Goal: Task Accomplishment & Management: Use online tool/utility

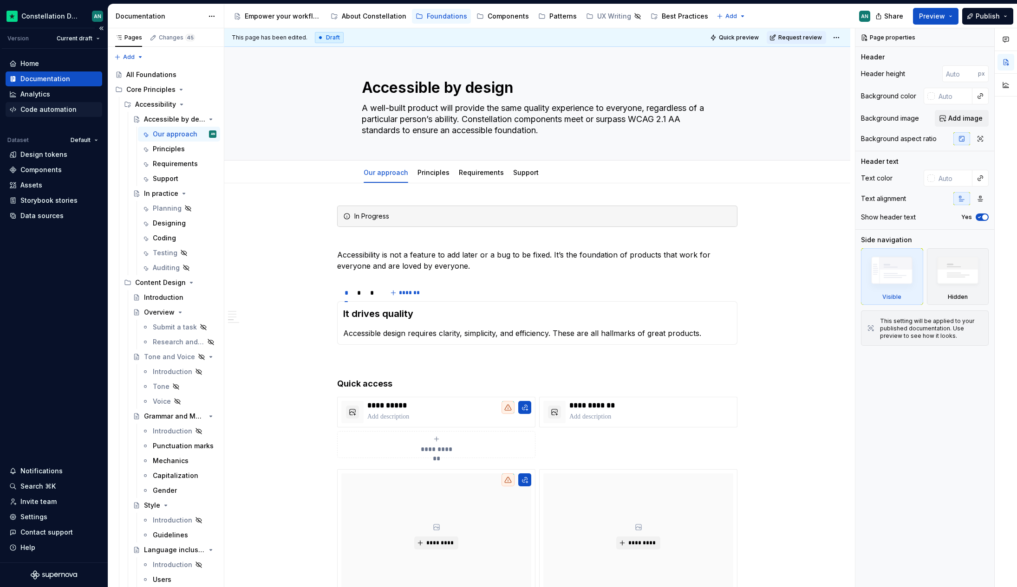
click at [52, 109] on div "Code automation" at bounding box center [48, 109] width 56 height 9
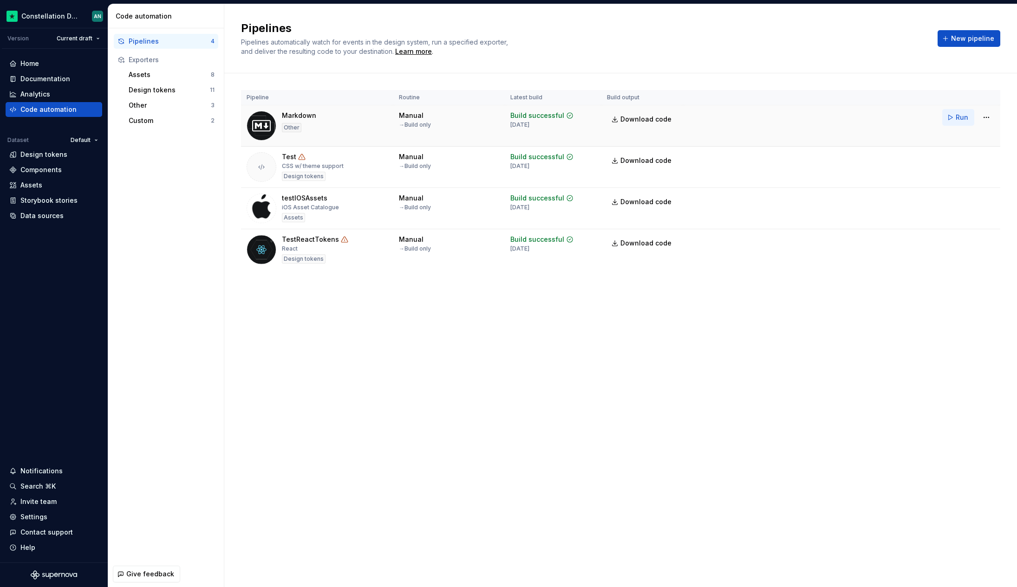
click at [956, 114] on span "Run" at bounding box center [962, 117] width 13 height 9
click at [44, 156] on div "Design tokens" at bounding box center [43, 154] width 47 height 9
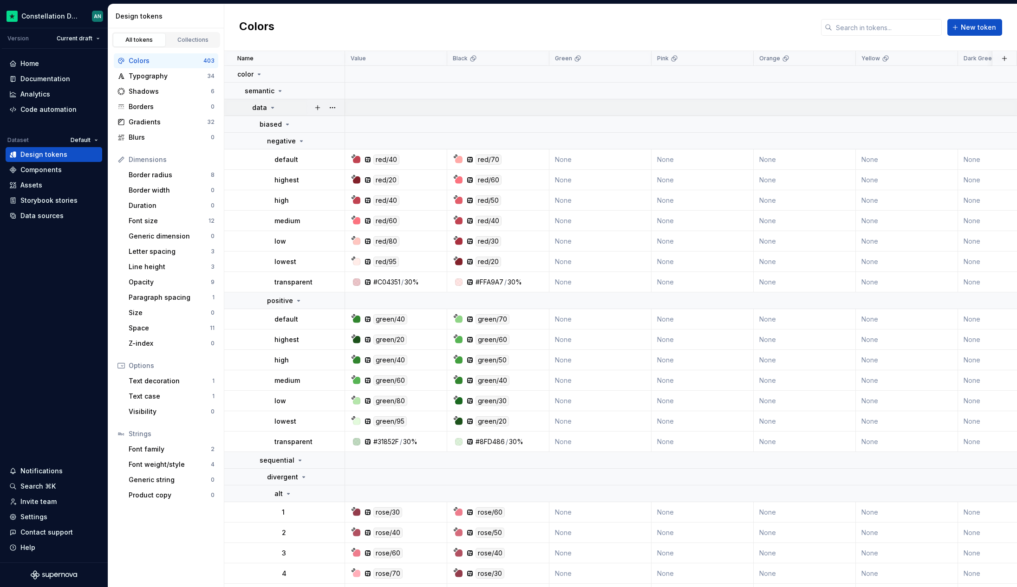
click at [272, 103] on div "data" at bounding box center [264, 107] width 24 height 9
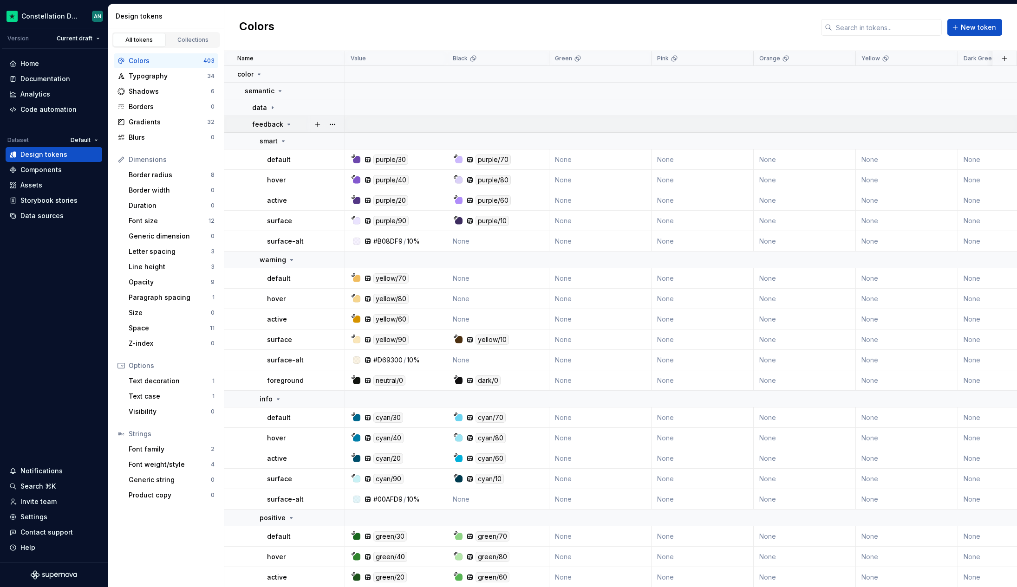
click at [285, 126] on icon at bounding box center [288, 124] width 7 height 7
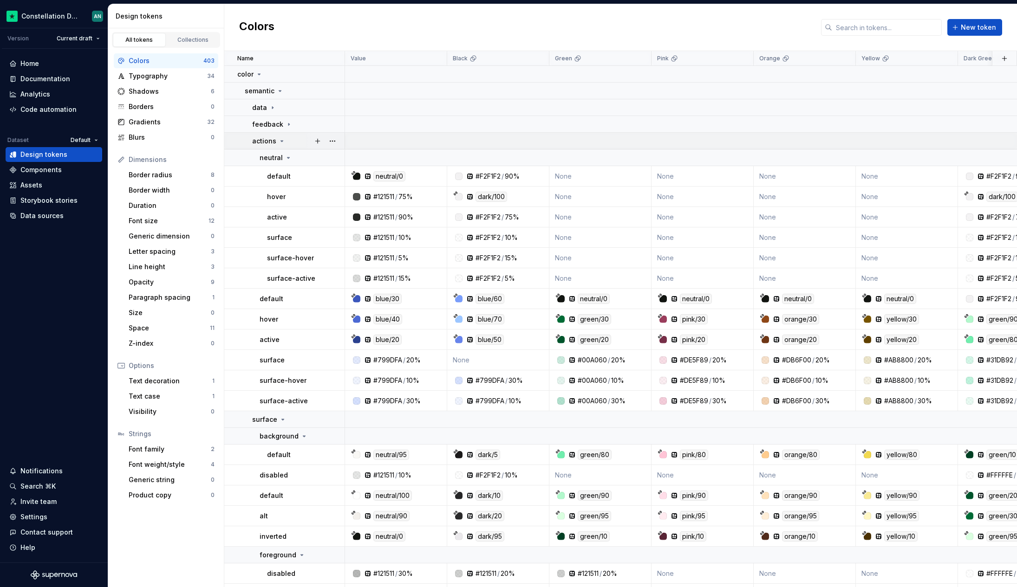
click at [280, 143] on icon at bounding box center [281, 140] width 7 height 7
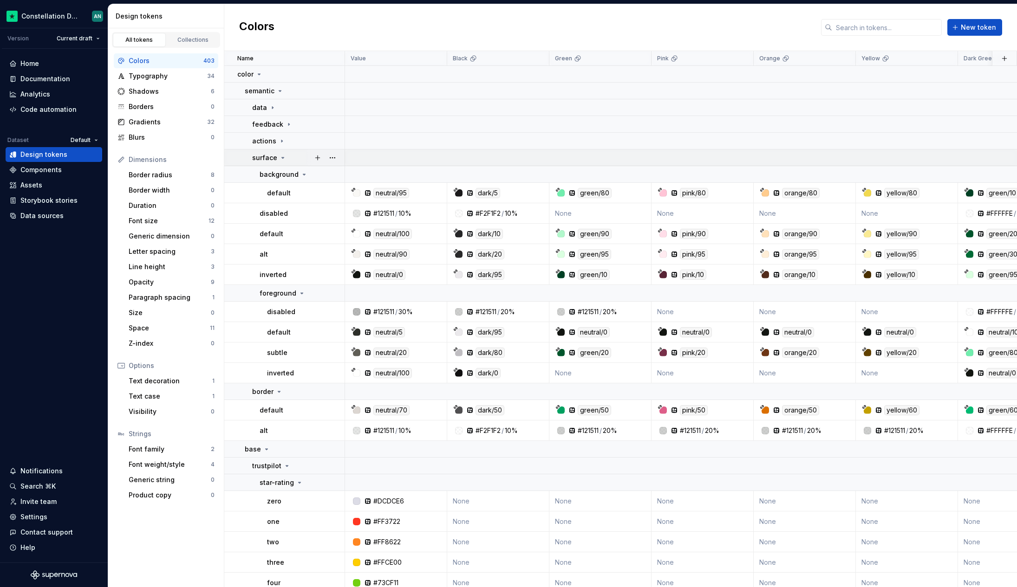
click at [281, 154] on icon at bounding box center [282, 157] width 7 height 7
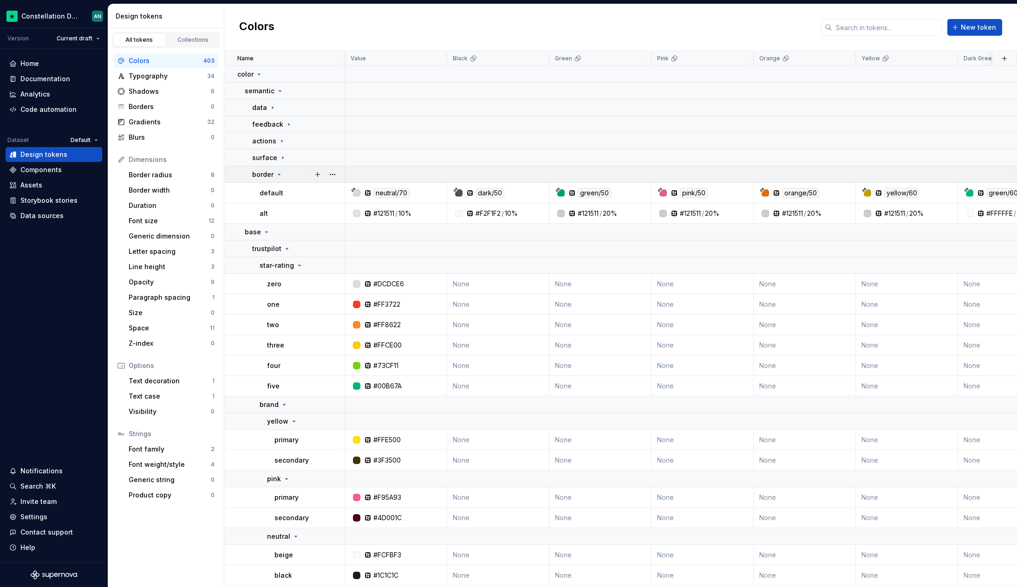
click at [278, 171] on icon at bounding box center [278, 174] width 7 height 7
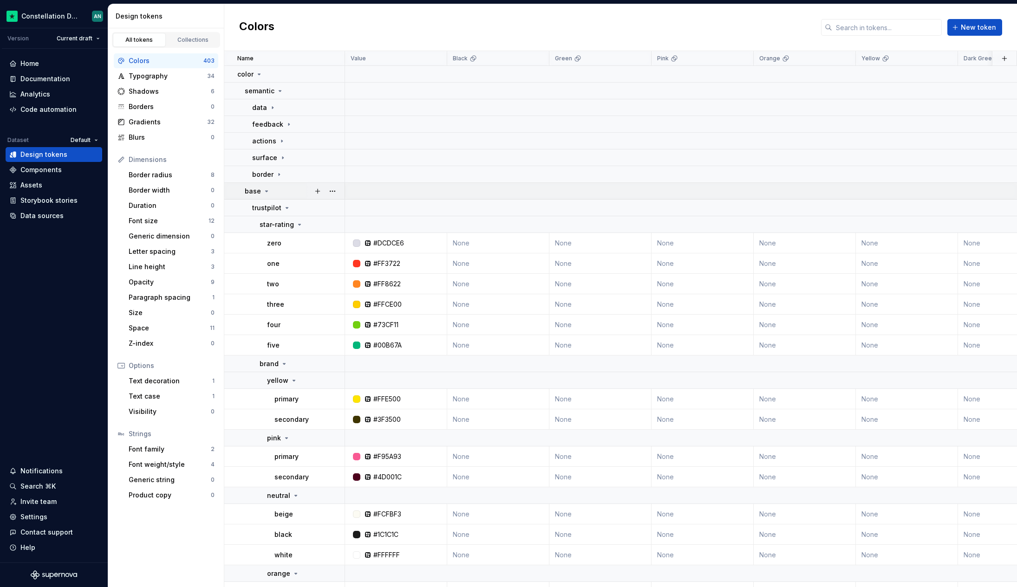
click at [263, 192] on icon at bounding box center [266, 191] width 7 height 7
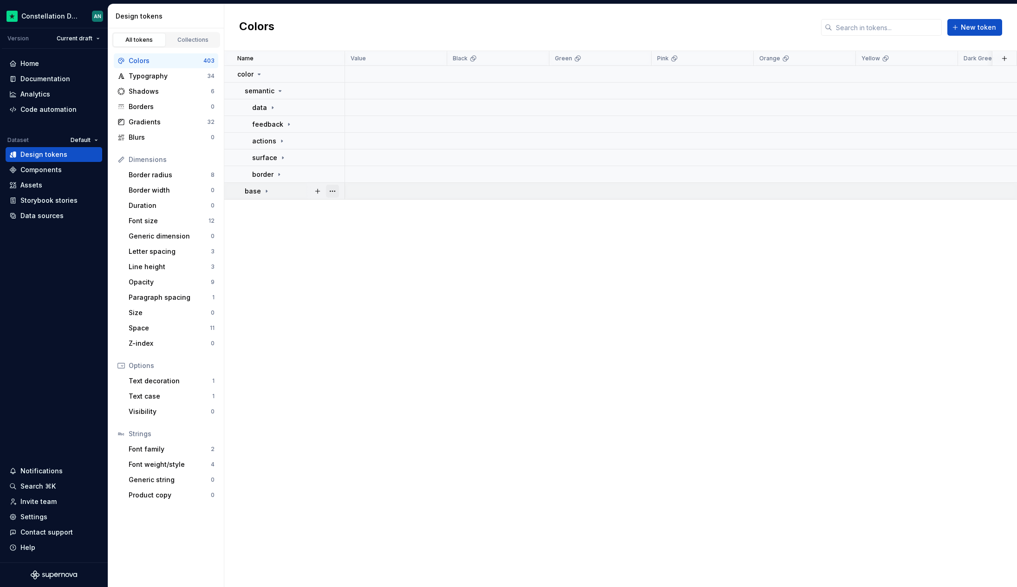
click at [332, 193] on button "button" at bounding box center [332, 191] width 13 height 13
click at [287, 234] on html "Constellation Design System AN Version Current draft Home Documentation Analyti…" at bounding box center [508, 293] width 1017 height 587
click at [663, 191] on td at bounding box center [979, 191] width 1269 height 17
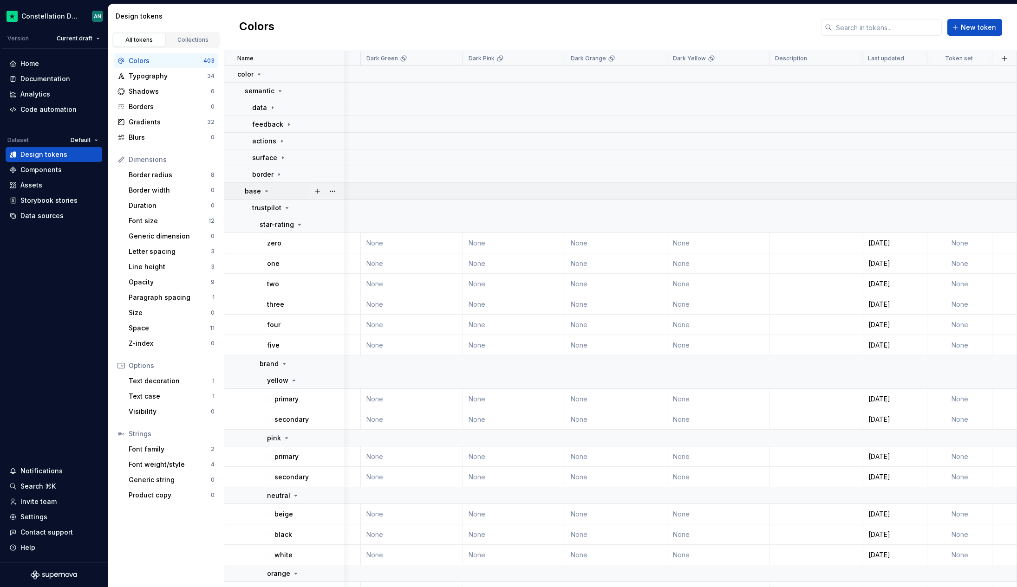
scroll to position [0, 602]
click at [958, 246] on td "None" at bounding box center [959, 243] width 65 height 20
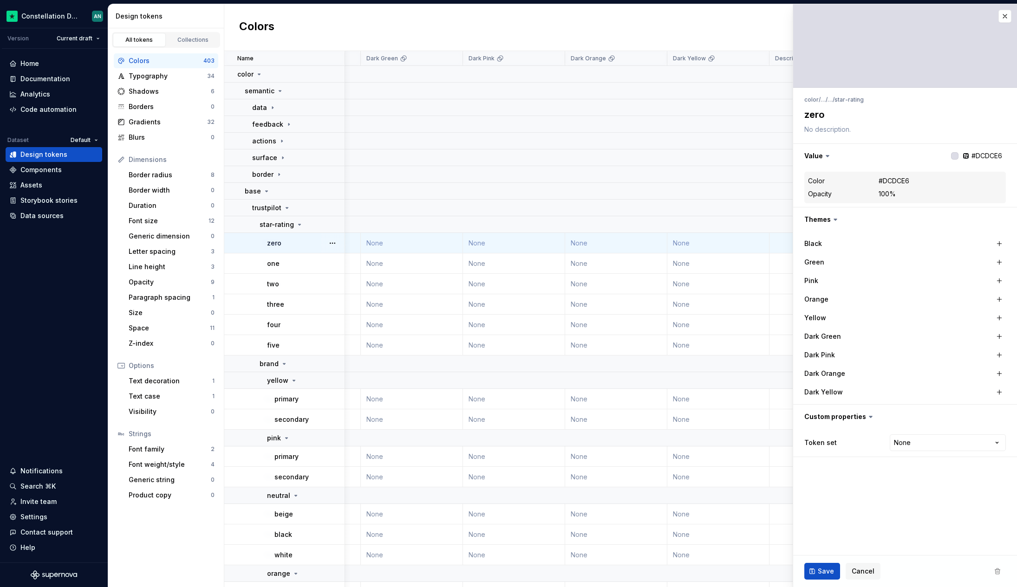
type textarea "*"
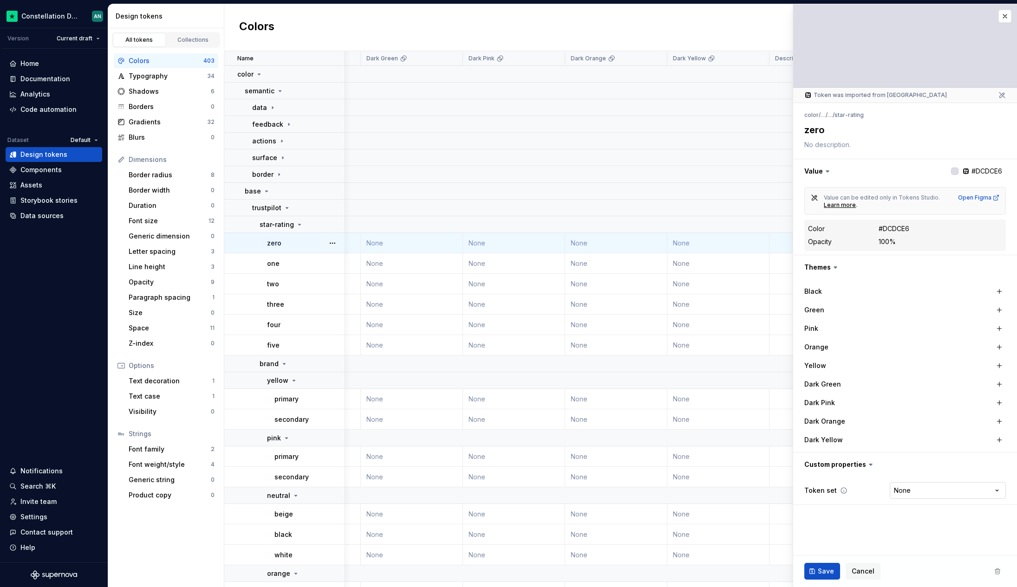
click at [925, 485] on html "Constellation Design System AN Version Current draft Home Documentation Analyti…" at bounding box center [508, 293] width 1017 height 587
select select "**********"
click at [833, 572] on button "Save" at bounding box center [822, 571] width 36 height 17
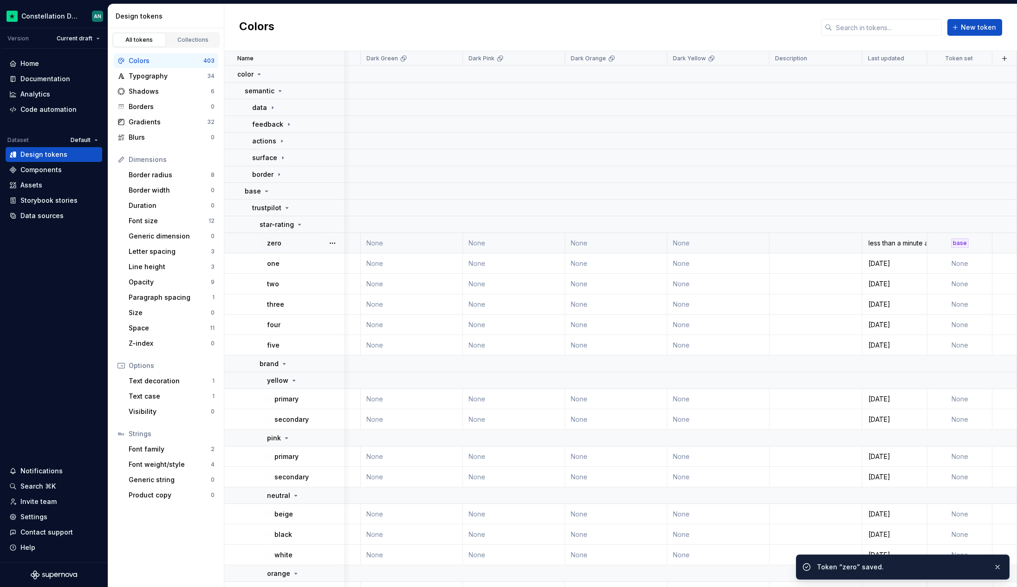
click at [1005, 246] on td at bounding box center [1004, 243] width 25 height 20
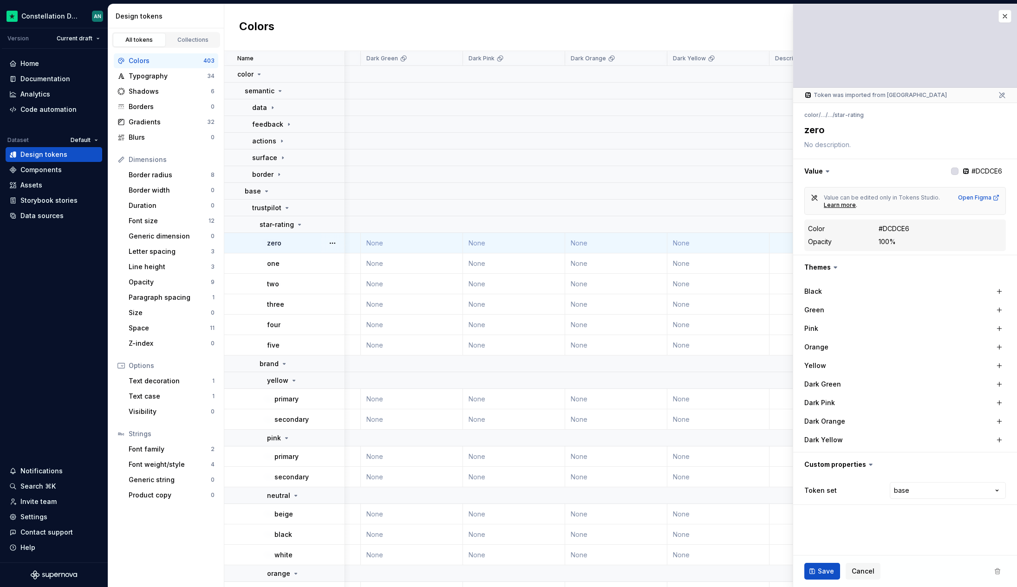
click at [740, 242] on td "None" at bounding box center [718, 243] width 102 height 20
click at [1003, 14] on button "button" at bounding box center [1004, 16] width 13 height 13
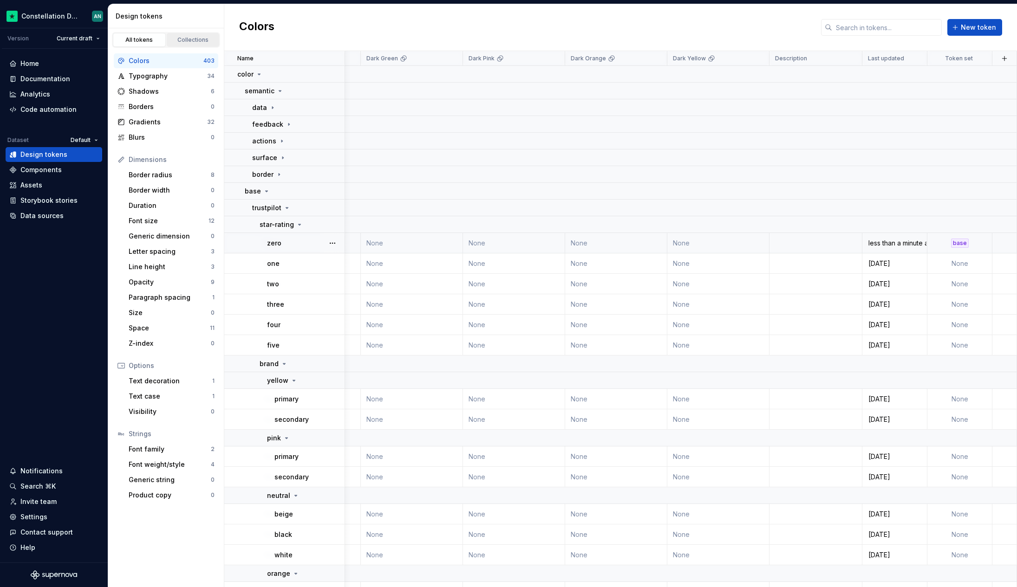
click at [187, 39] on div "Collections" at bounding box center [193, 39] width 46 height 7
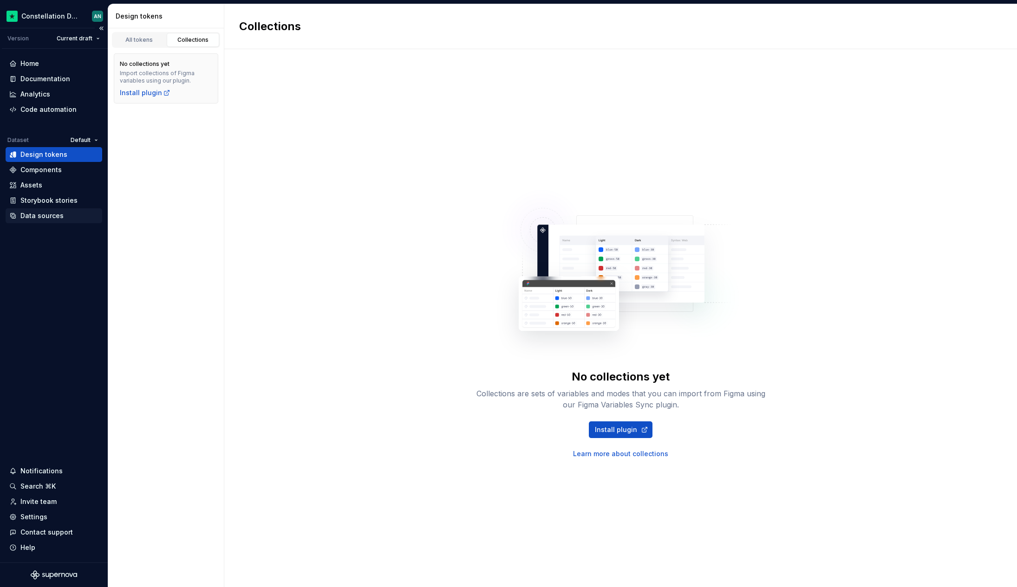
click at [42, 212] on div "Data sources" at bounding box center [41, 215] width 43 height 9
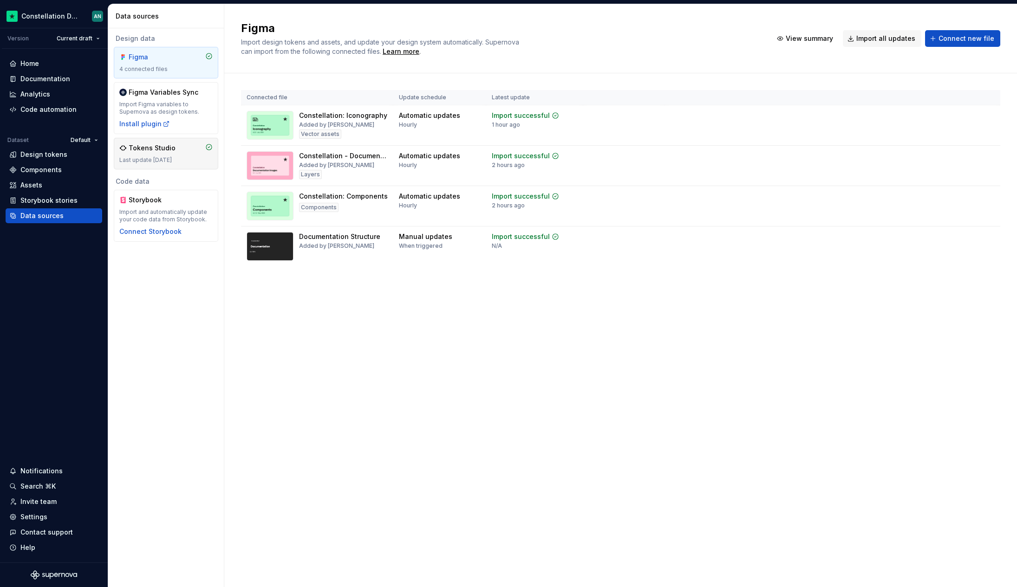
click at [158, 157] on div "Last update [DATE]" at bounding box center [165, 159] width 93 height 7
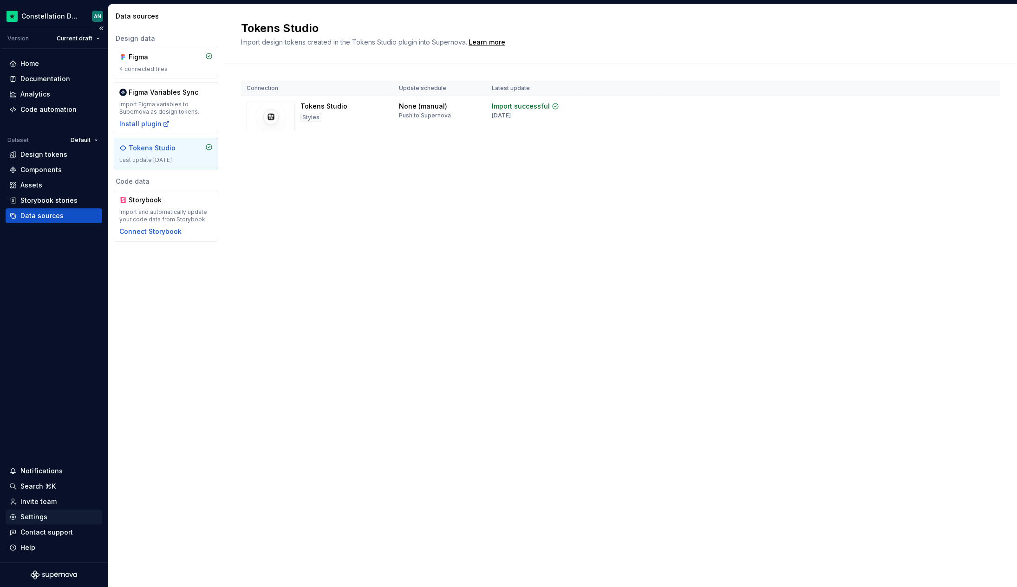
click at [39, 515] on div "Settings" at bounding box center [33, 517] width 27 height 9
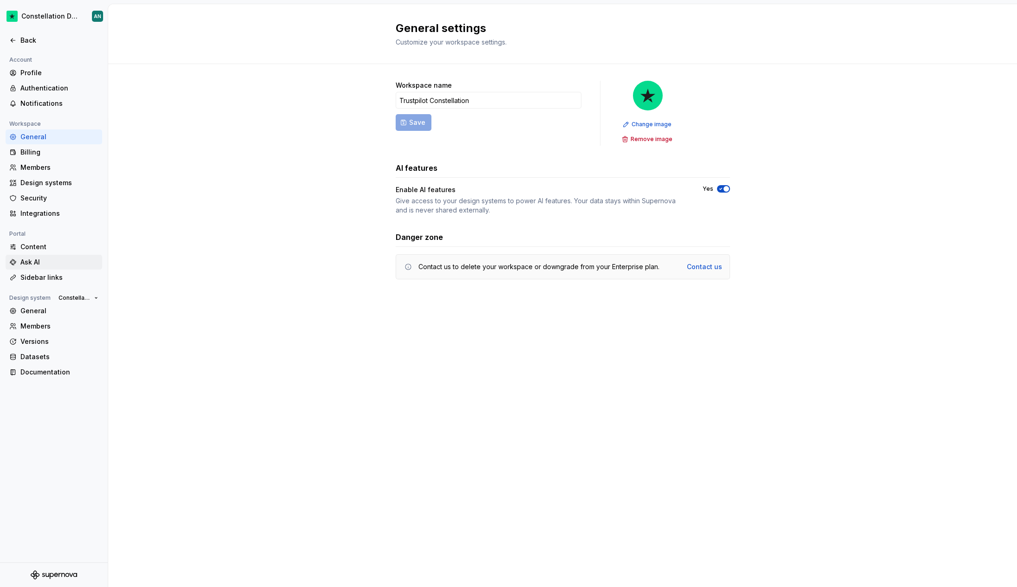
click at [22, 259] on div "Ask AI" at bounding box center [59, 262] width 78 height 9
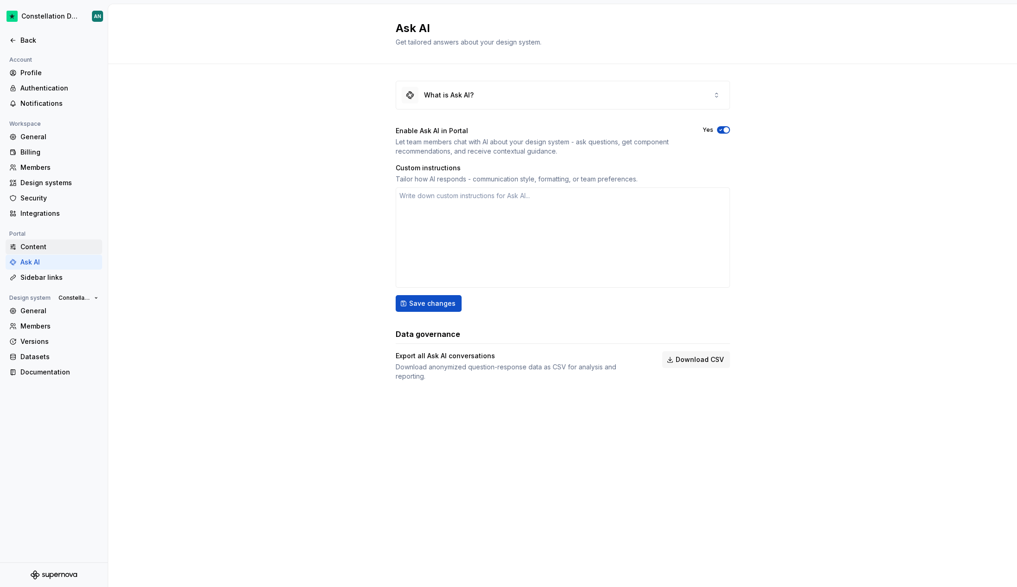
click at [36, 246] on div "Content" at bounding box center [59, 246] width 78 height 9
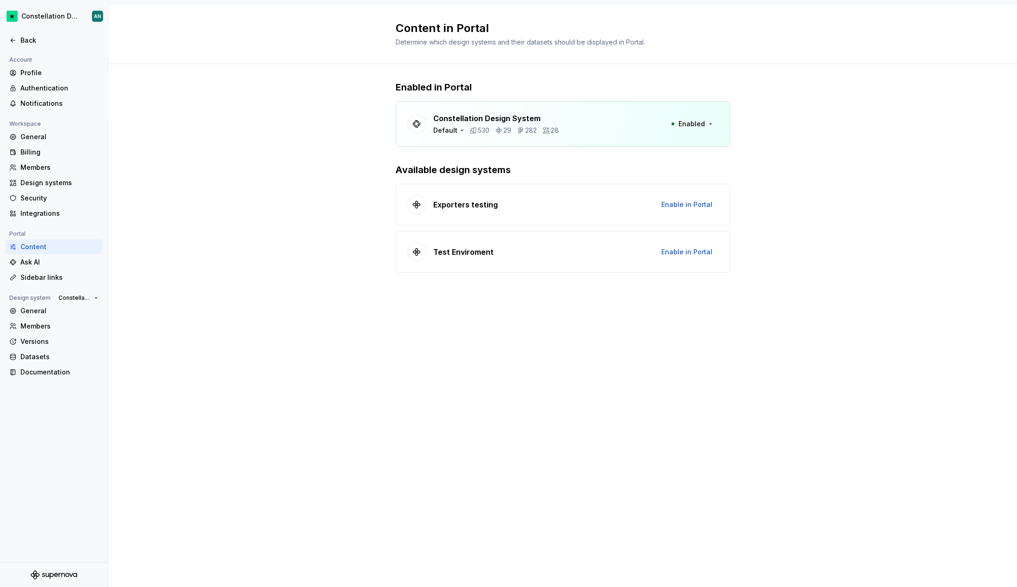
click at [854, 306] on div "Enabled in Portal Constellation Design System Default 530 29 282 28 Enabled Ava…" at bounding box center [562, 186] width 909 height 244
click at [447, 132] on div "Default" at bounding box center [445, 130] width 24 height 9
click at [566, 149] on div "Enabled in Portal Constellation Design System Default 530 29 282 28 Enabled Ava…" at bounding box center [563, 177] width 334 height 192
click at [710, 125] on button "Enabled" at bounding box center [691, 124] width 53 height 17
click at [786, 146] on div "Enabled in Portal Constellation Design System Default 530 29 282 28 Enabled Ava…" at bounding box center [562, 186] width 909 height 244
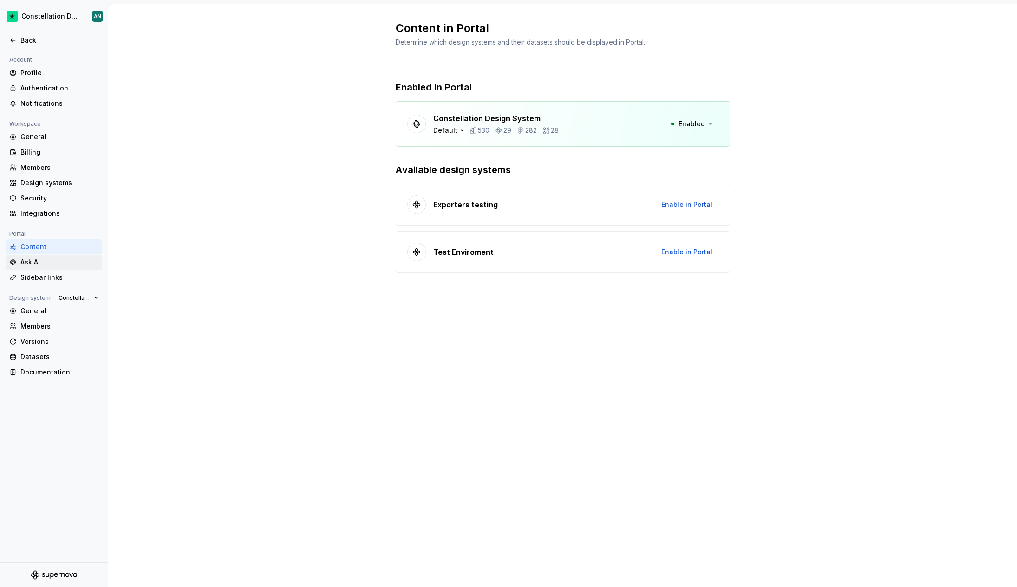
click at [38, 262] on div "Ask AI" at bounding box center [59, 262] width 78 height 9
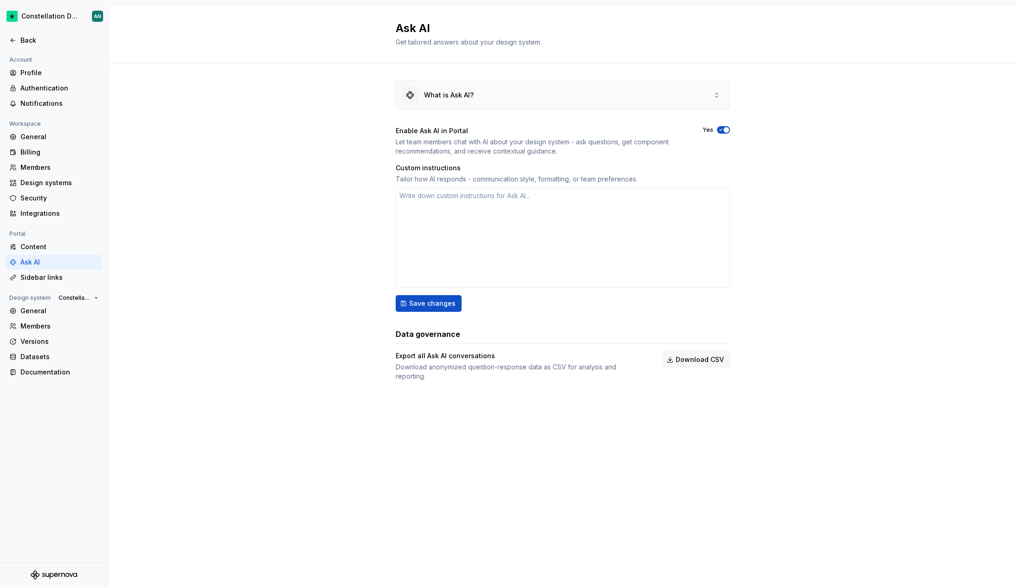
click at [683, 91] on div "What is Ask AI?" at bounding box center [562, 95] width 333 height 28
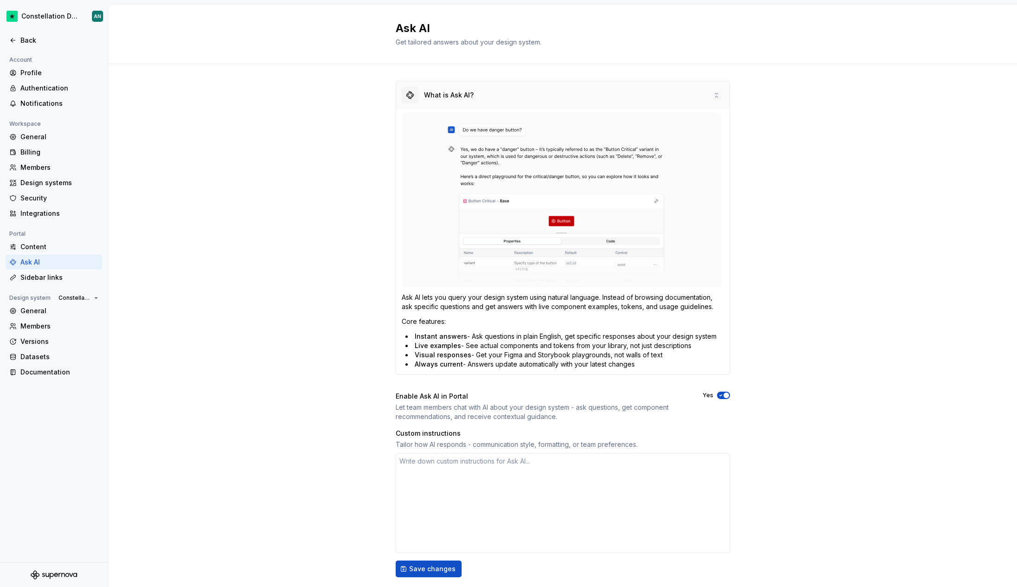
click at [682, 93] on div "What is Ask AI?" at bounding box center [562, 95] width 333 height 28
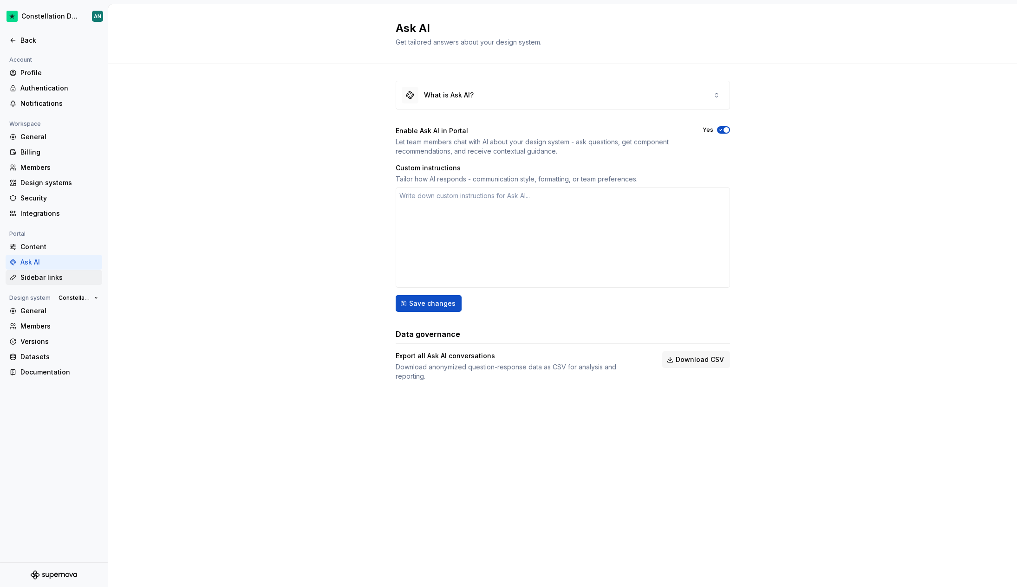
click at [53, 277] on div "Sidebar links" at bounding box center [59, 277] width 78 height 9
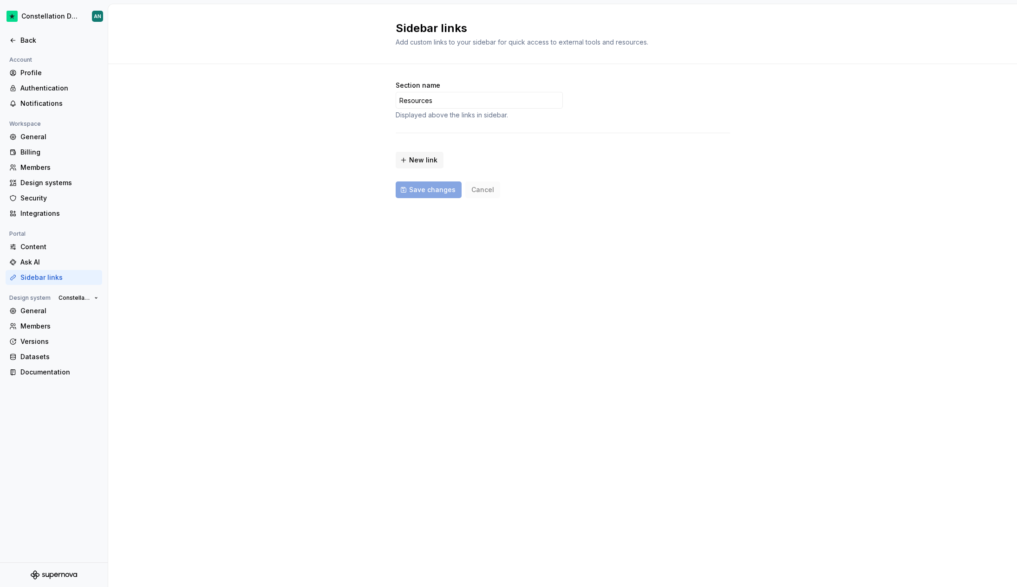
click at [439, 120] on div "Section name Resources Displayed above the links in sidebar. New link Save chan…" at bounding box center [563, 139] width 334 height 117
click at [427, 160] on span "New link" at bounding box center [423, 160] width 28 height 9
click at [418, 150] on span "🔗" at bounding box center [417, 154] width 8 height 9
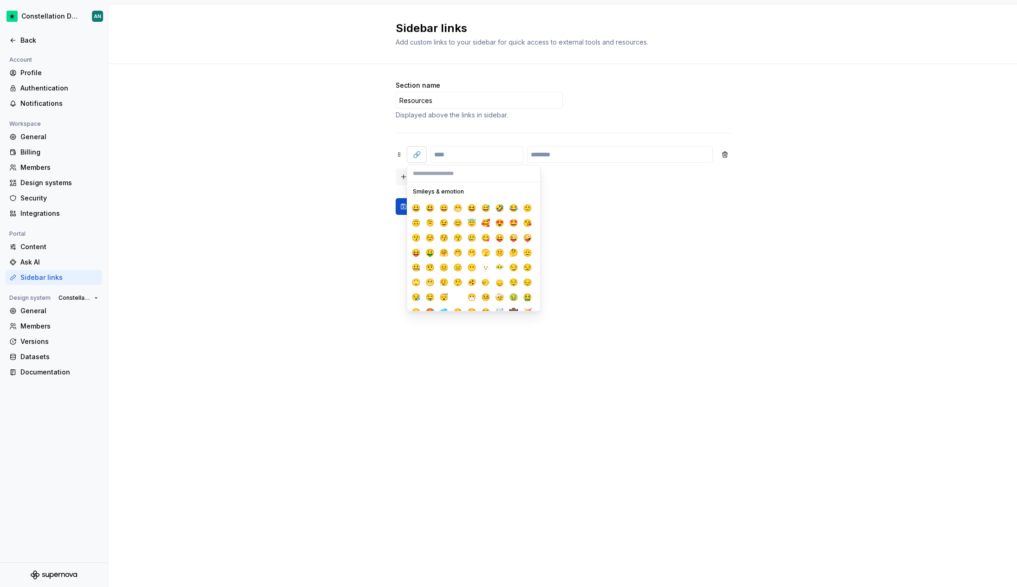
click at [418, 150] on span "🔗" at bounding box center [417, 154] width 8 height 9
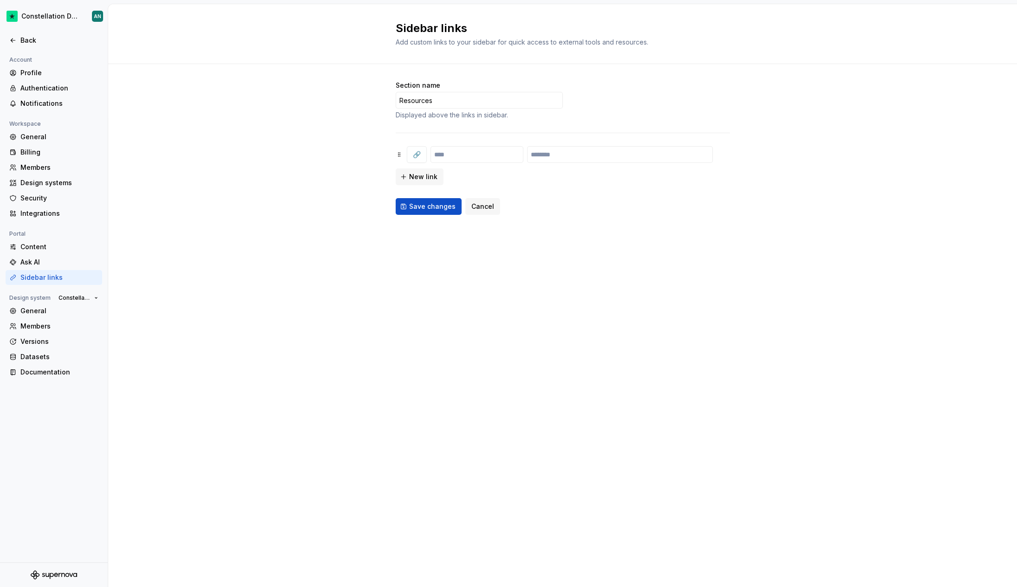
click at [502, 195] on div "Section name Resources Displayed above the links in sidebar. 🔗 New link Save ch…" at bounding box center [563, 148] width 334 height 134
click at [471, 211] on button "Cancel" at bounding box center [482, 206] width 35 height 17
click at [46, 211] on div "Integrations" at bounding box center [59, 213] width 78 height 9
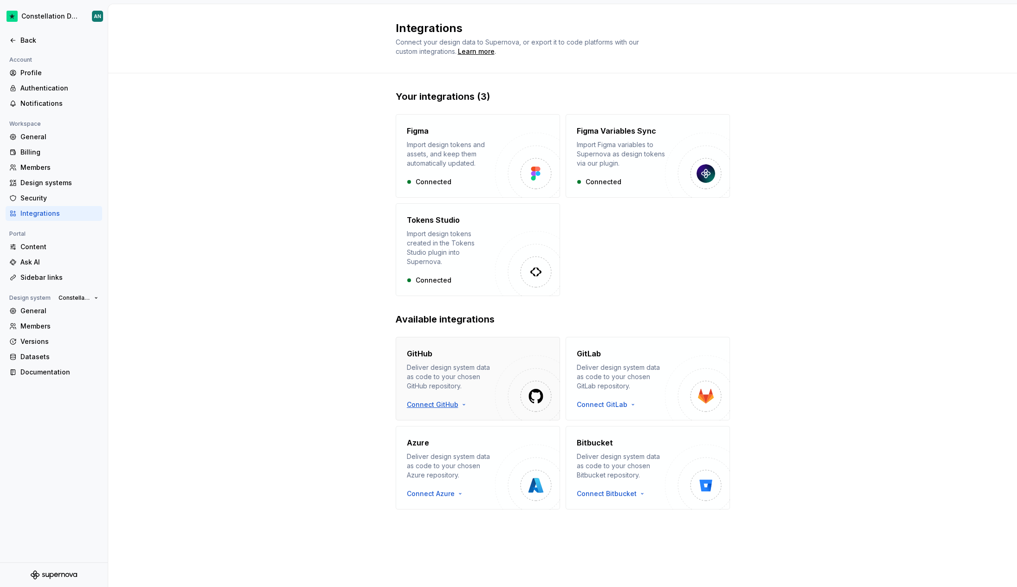
click at [438, 393] on html "Constellation Design System AN Back Account Profile Authentication Notification…" at bounding box center [508, 293] width 1017 height 587
click at [451, 410] on div "Sign in with OAuth" at bounding box center [460, 411] width 95 height 9
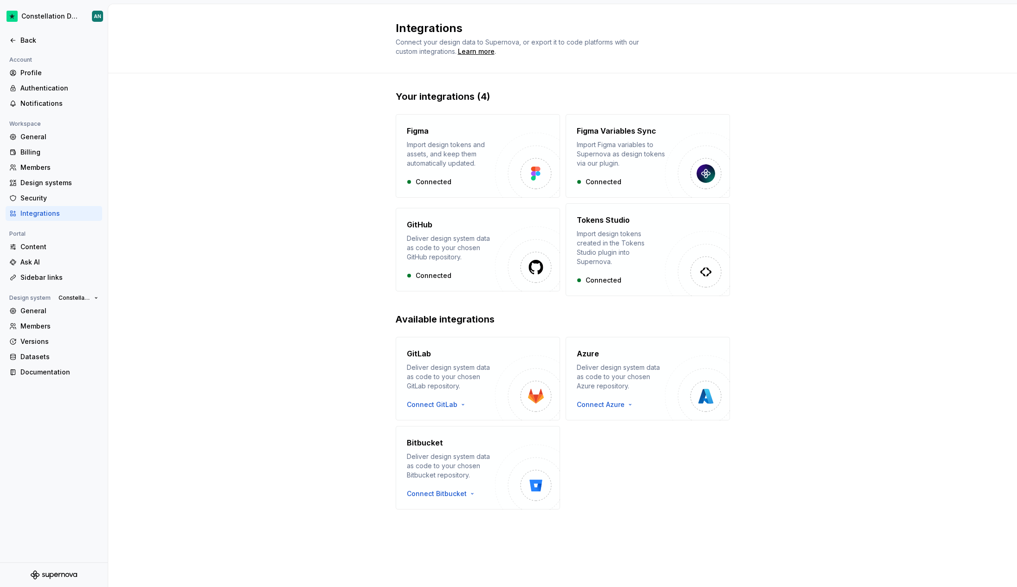
click at [324, 226] on div "Your integrations (4) Figma Import design tokens and assets, and keep them auto…" at bounding box center [562, 309] width 909 height 472
click at [29, 194] on div "Security" at bounding box center [59, 198] width 78 height 9
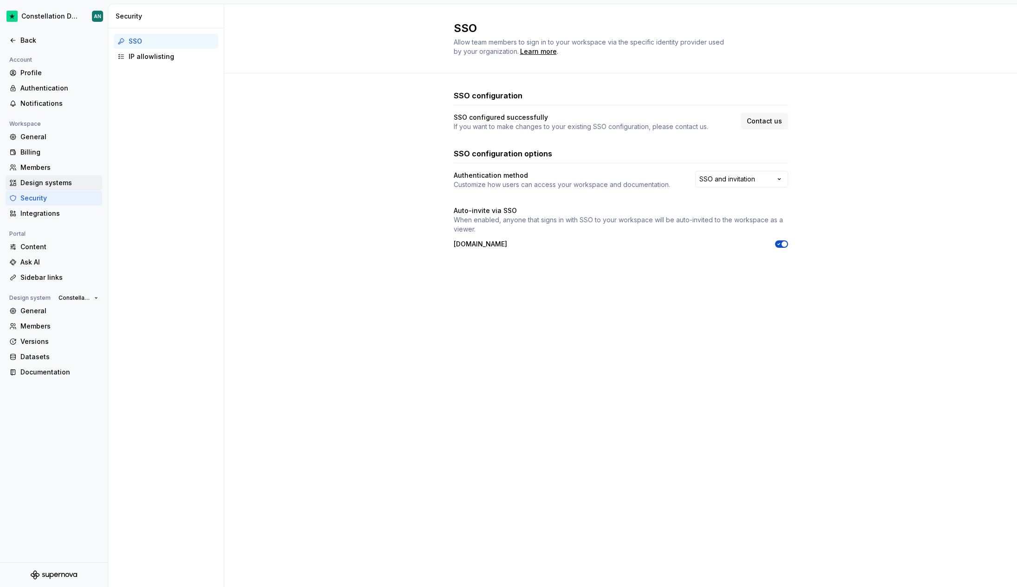
click at [42, 179] on div "Design systems" at bounding box center [59, 182] width 78 height 9
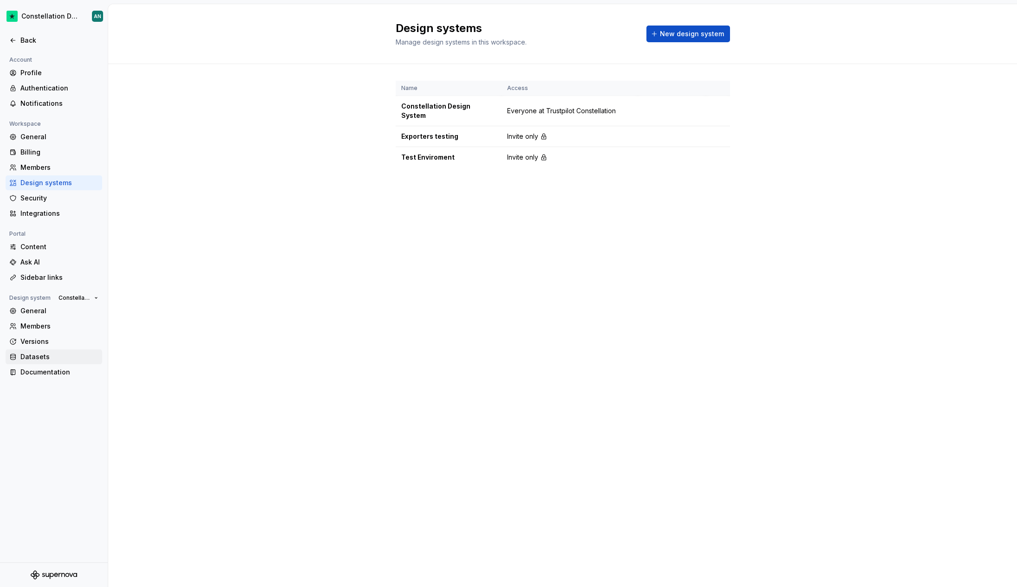
click at [48, 352] on div "Datasets" at bounding box center [59, 356] width 78 height 9
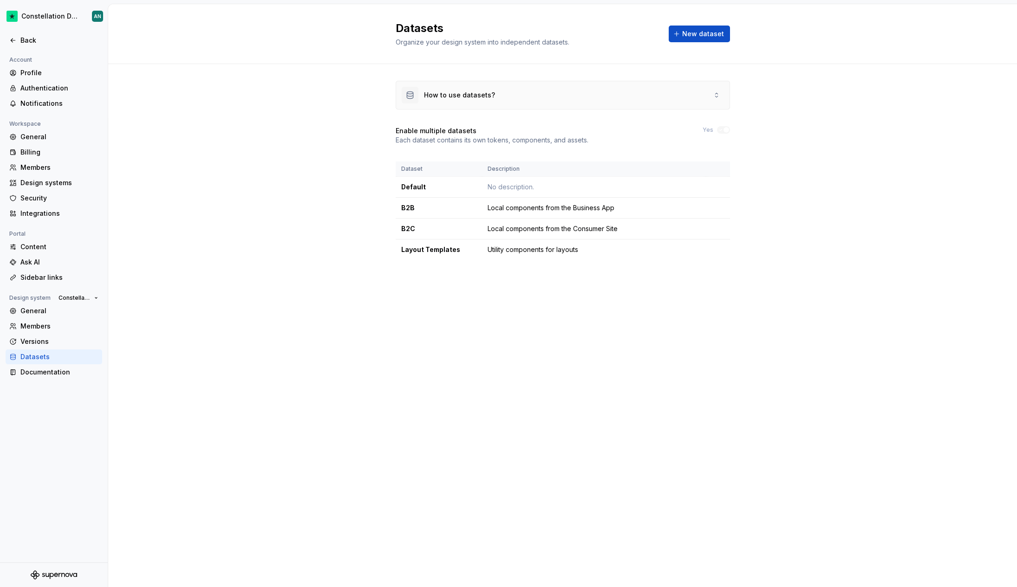
click at [702, 91] on div "How to use datasets?" at bounding box center [562, 95] width 333 height 28
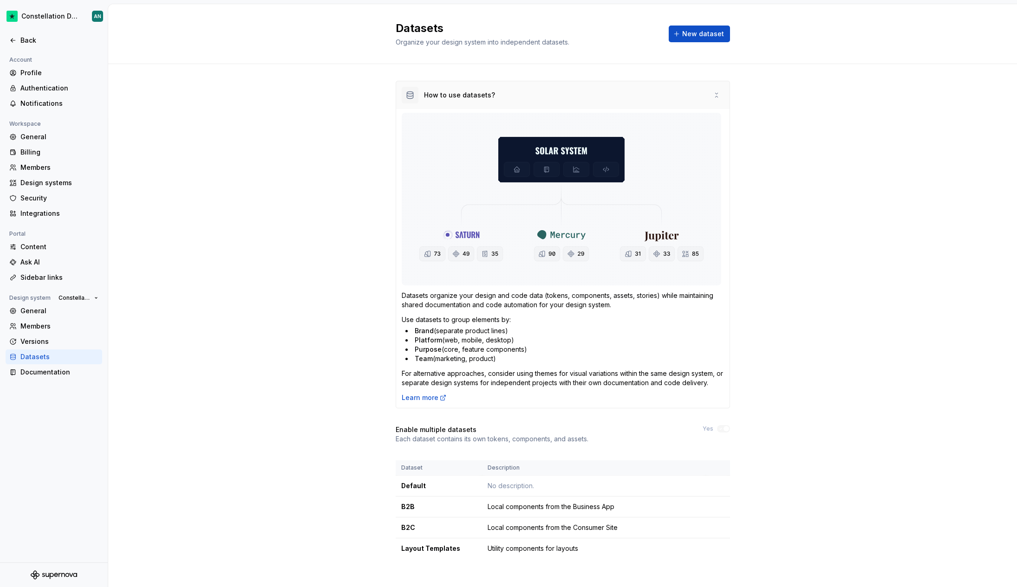
click at [702, 91] on div "How to use datasets?" at bounding box center [562, 95] width 333 height 28
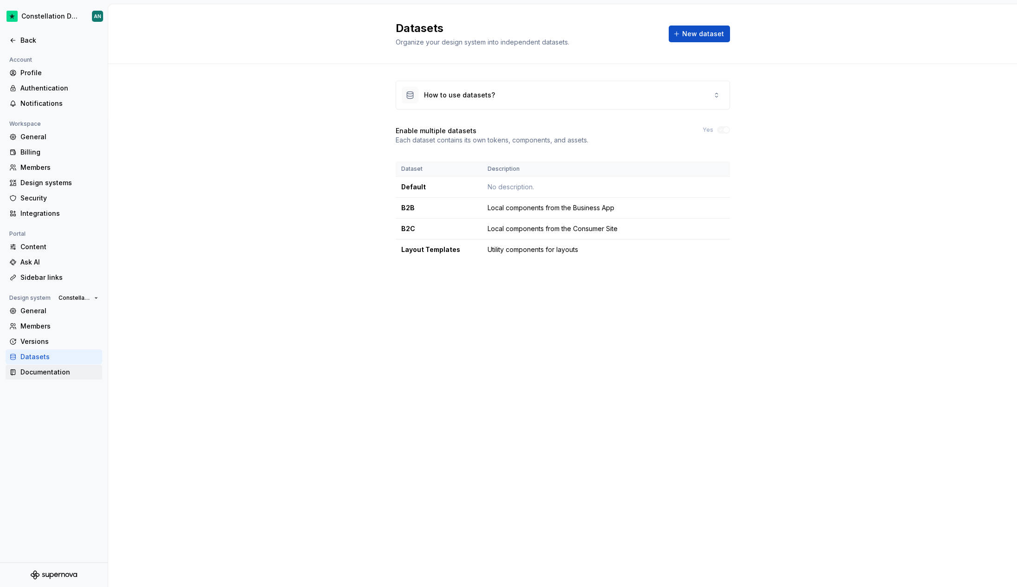
click at [49, 370] on div "Documentation" at bounding box center [59, 372] width 78 height 9
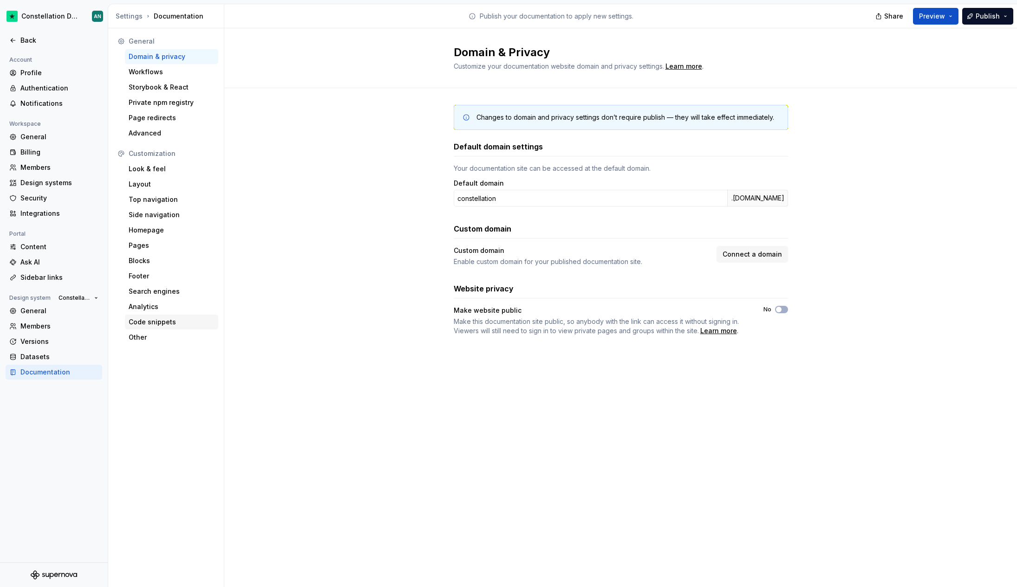
click at [175, 324] on div "Code snippets" at bounding box center [172, 322] width 86 height 9
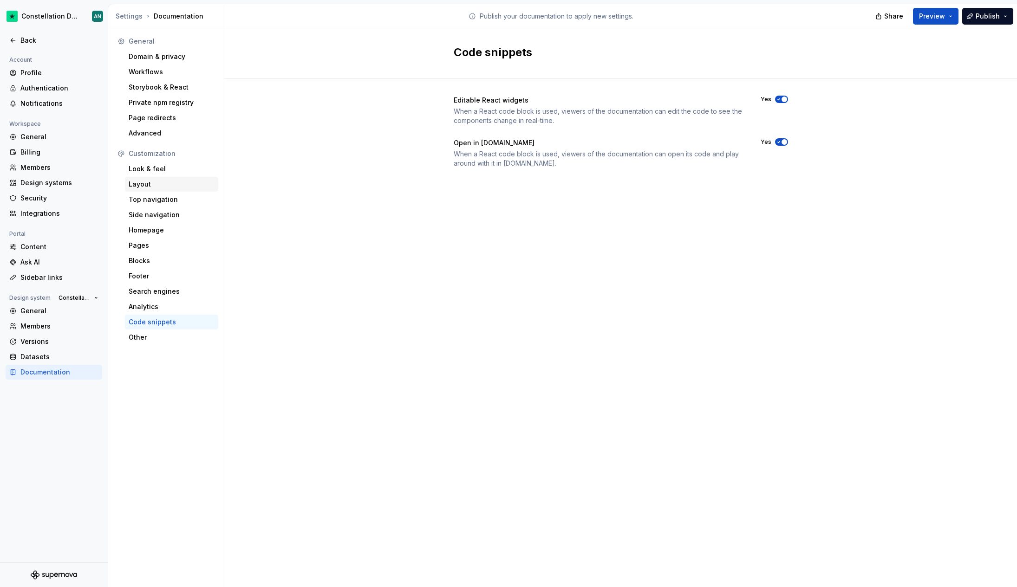
click at [154, 191] on div "Layout" at bounding box center [171, 184] width 93 height 15
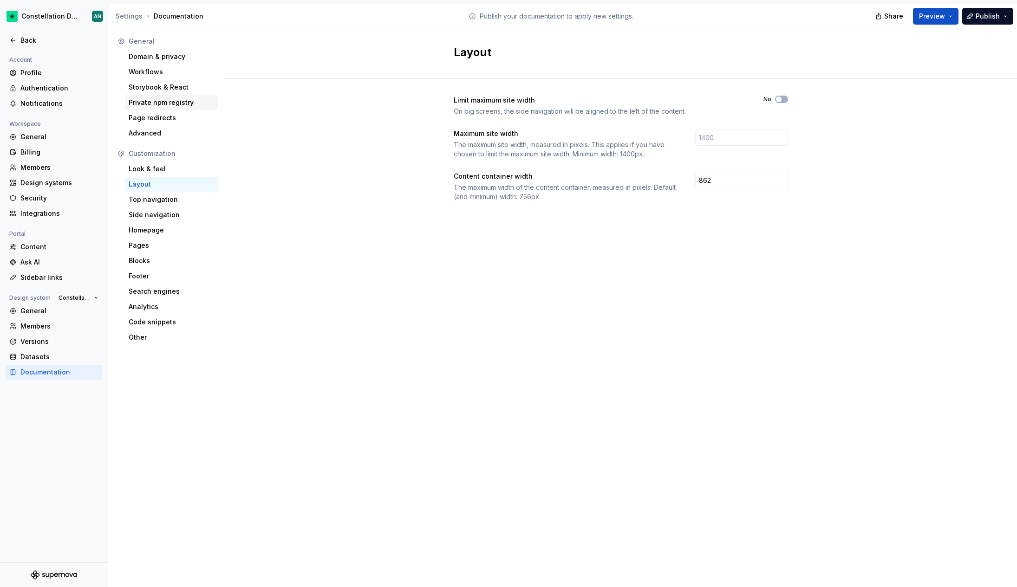
click at [156, 106] on div "Private npm registry" at bounding box center [172, 102] width 86 height 9
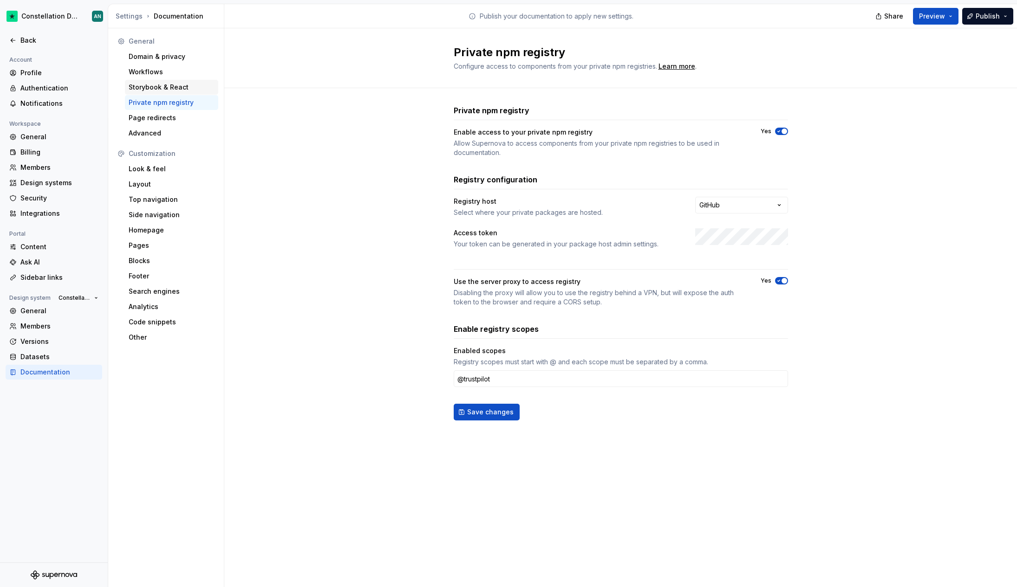
click at [150, 84] on div "Storybook & React" at bounding box center [172, 87] width 86 height 9
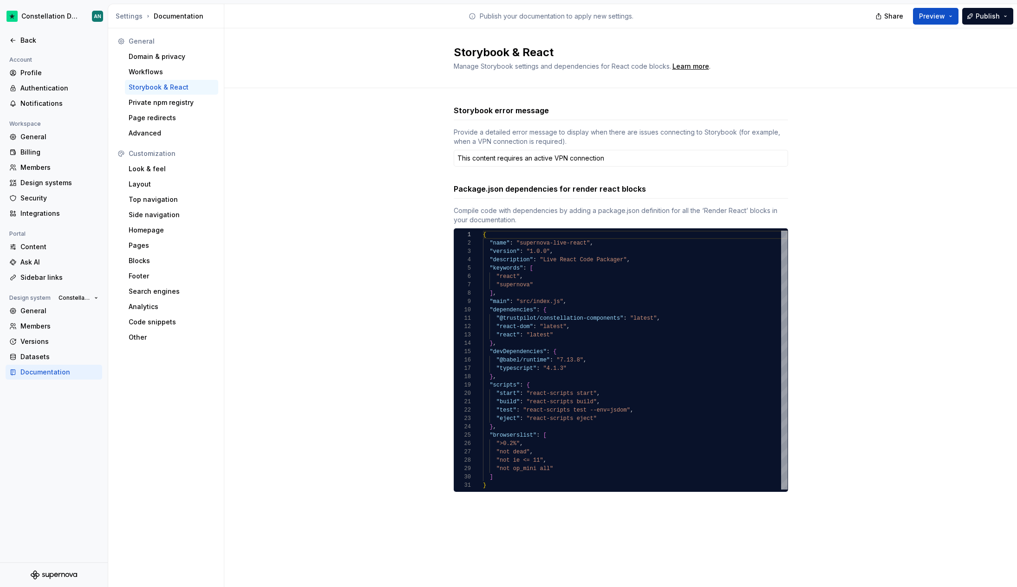
type textarea "*"
click at [150, 131] on div "Advanced" at bounding box center [172, 133] width 86 height 9
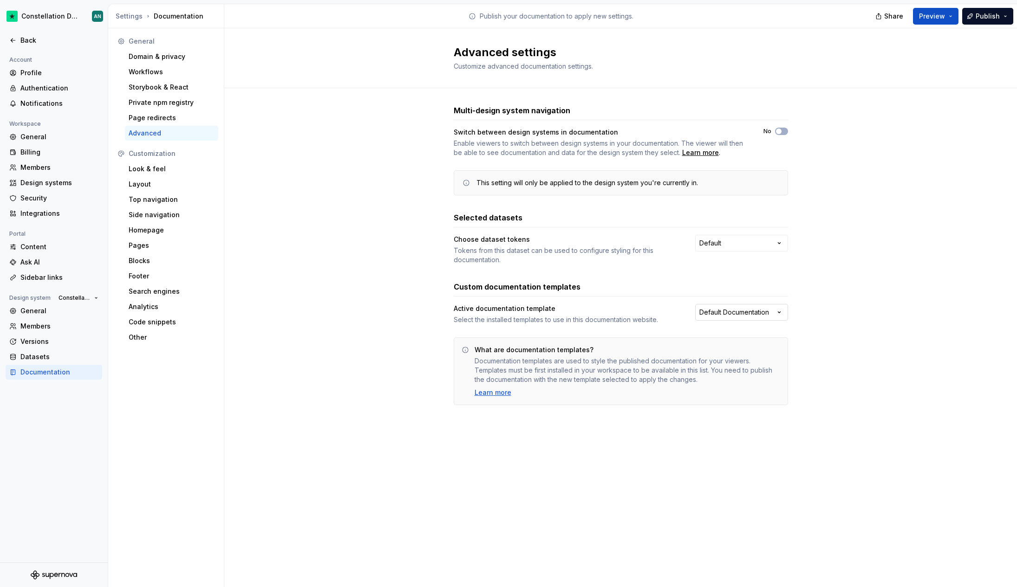
click at [742, 314] on html "Constellation Design System AN Back Account Profile Authentication Notification…" at bounding box center [508, 293] width 1017 height 587
click at [436, 325] on html "Constellation Design System AN Back Account Profile Authentication Notification…" at bounding box center [508, 293] width 1017 height 587
click at [58, 249] on div "Content" at bounding box center [59, 246] width 78 height 9
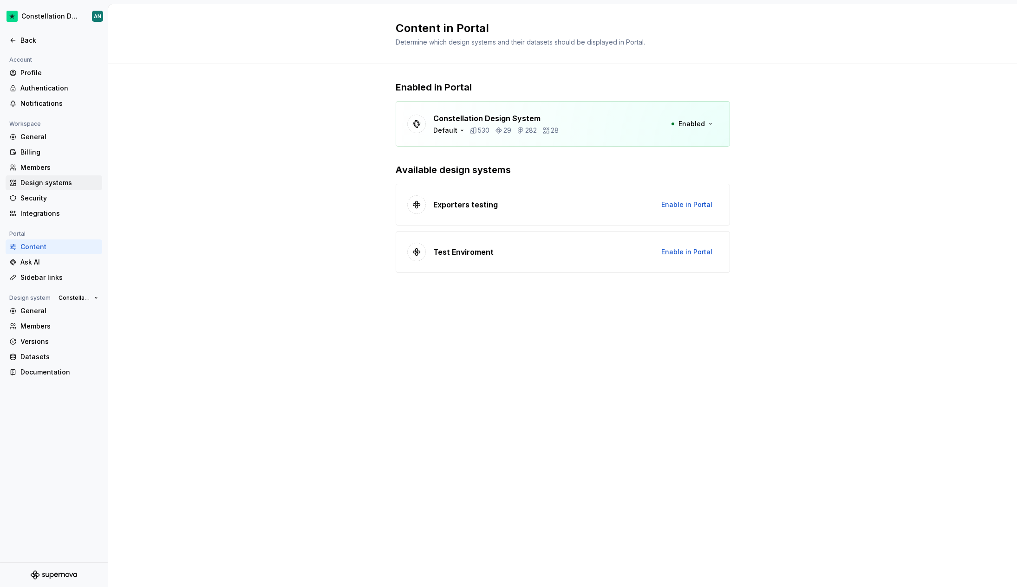
click at [49, 176] on div "Design systems" at bounding box center [54, 183] width 97 height 15
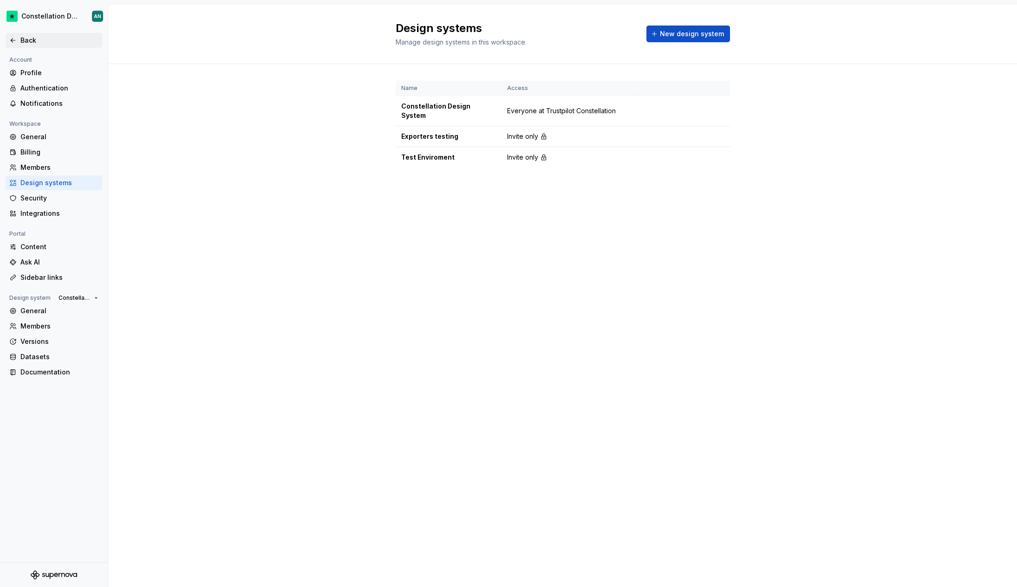
click at [25, 36] on div "Back" at bounding box center [59, 40] width 78 height 9
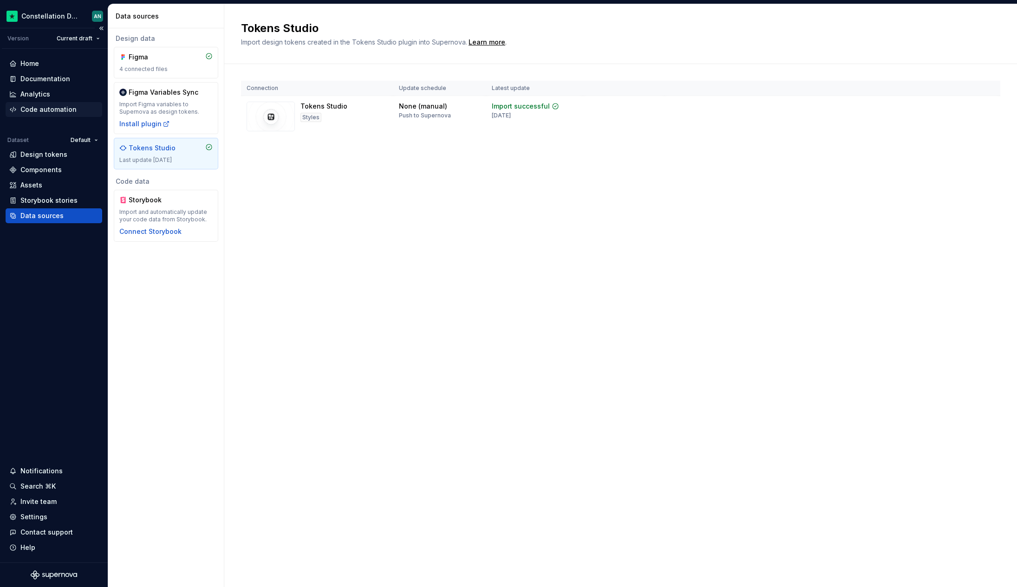
click at [61, 108] on div "Code automation" at bounding box center [48, 109] width 56 height 9
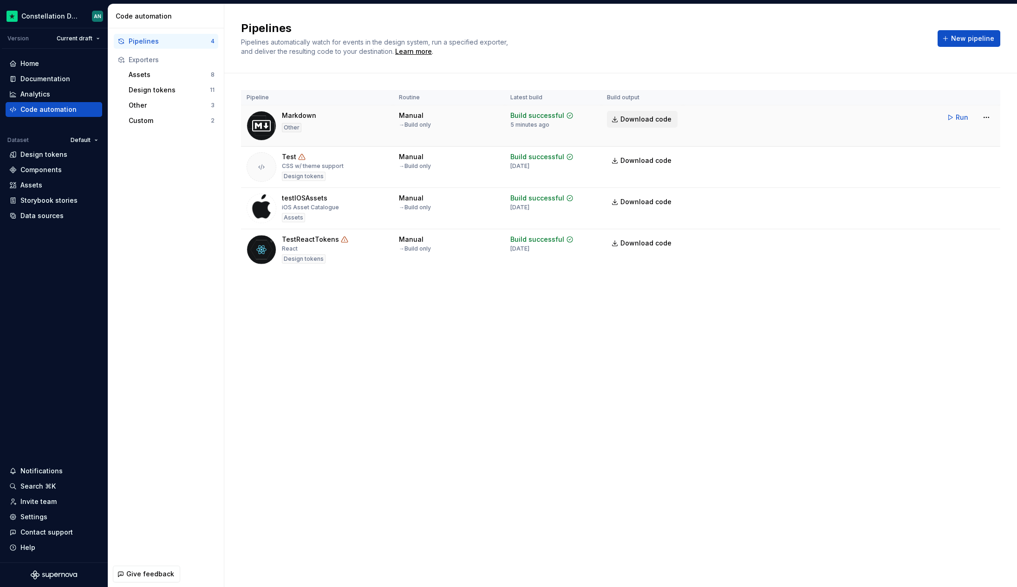
click at [651, 119] on span "Download code" at bounding box center [645, 119] width 51 height 9
